Goal: Use online tool/utility: Utilize a website feature to perform a specific function

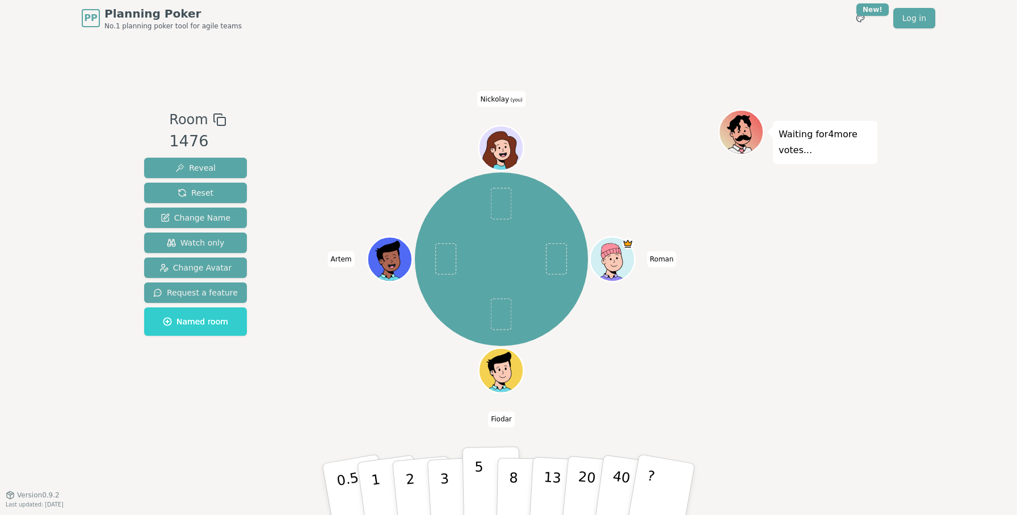
click at [473, 469] on button "5" at bounding box center [491, 490] width 58 height 86
click at [732, 299] on div "Waiting for 3 more votes..." at bounding box center [797, 266] width 159 height 312
click at [490, 471] on button "5" at bounding box center [491, 490] width 58 height 86
click at [483, 476] on button "5" at bounding box center [491, 490] width 58 height 86
click at [415, 485] on button "2" at bounding box center [423, 490] width 65 height 90
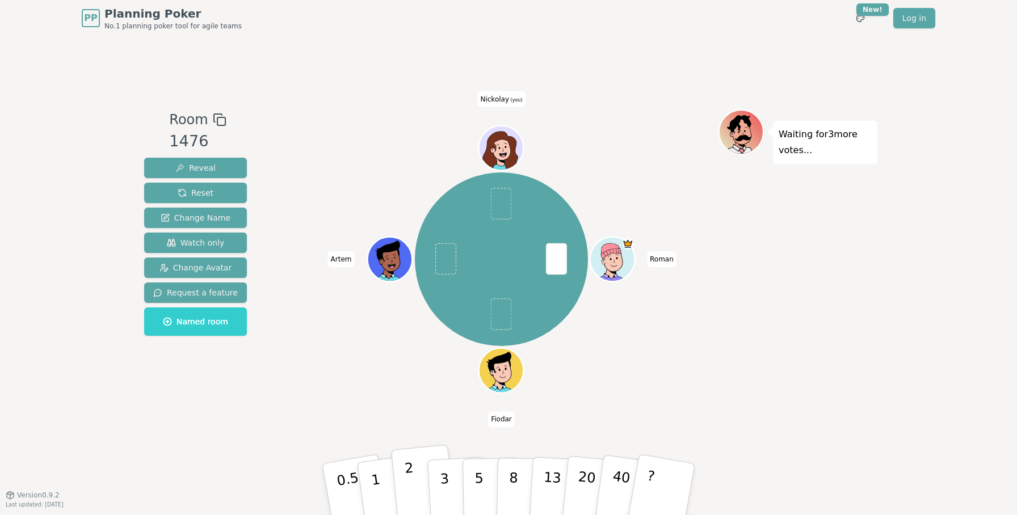
click at [410, 464] on p "2" at bounding box center [411, 491] width 15 height 62
click at [397, 474] on button "2" at bounding box center [423, 490] width 65 height 90
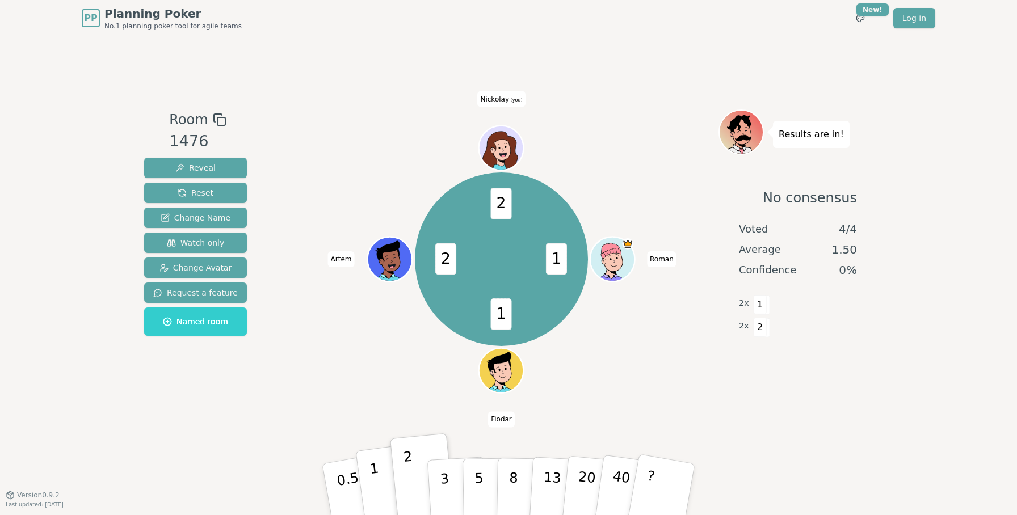
click at [380, 477] on button "1" at bounding box center [389, 490] width 68 height 92
